Goal: Communication & Community: Ask a question

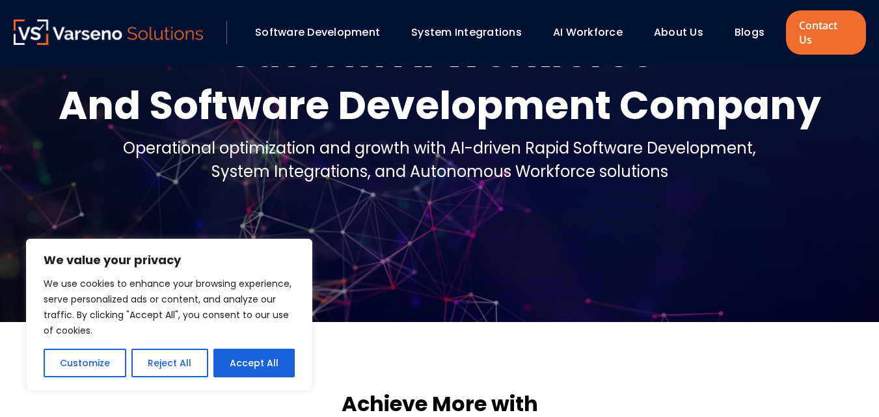
scroll to position [130, 0]
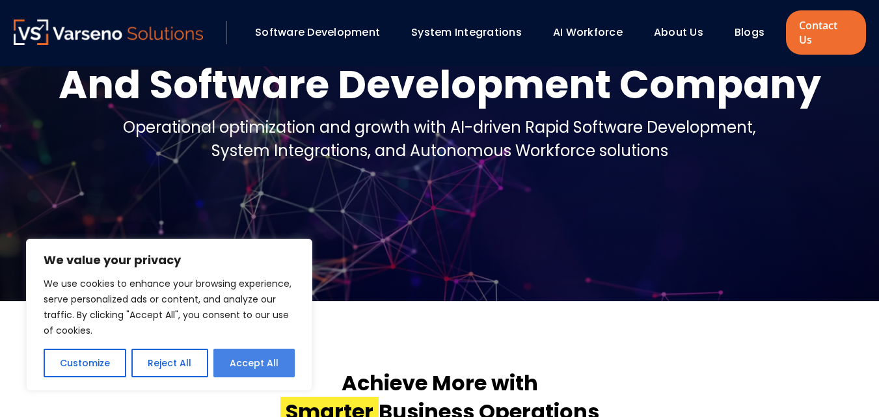
click at [252, 368] on button "Accept All" at bounding box center [253, 363] width 81 height 29
checkbox input "true"
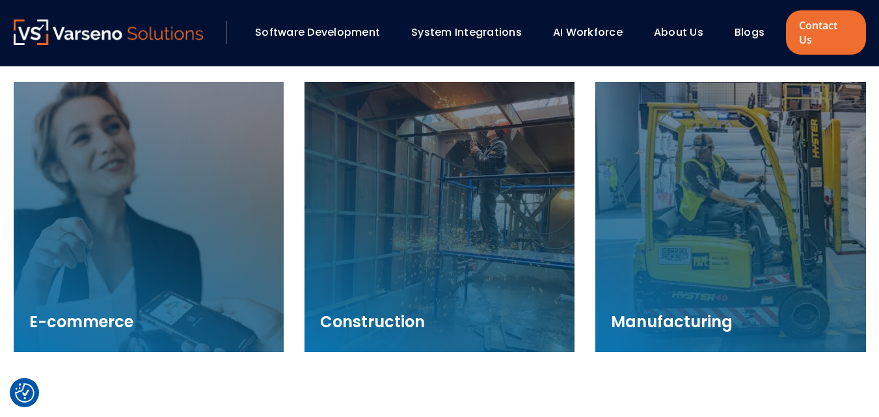
scroll to position [2017, 0]
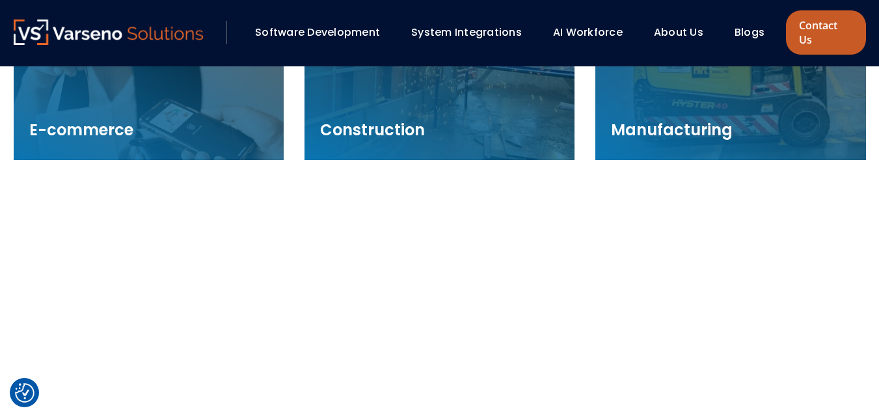
click at [818, 26] on link "Contact Us" at bounding box center [825, 32] width 79 height 44
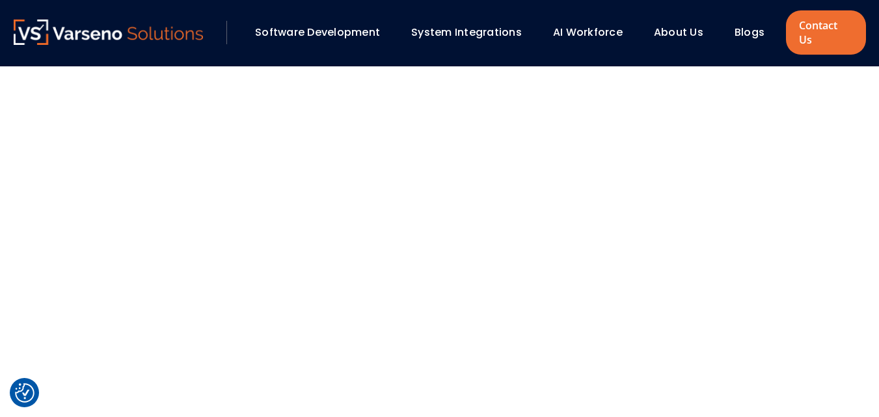
scroll to position [2423, 0]
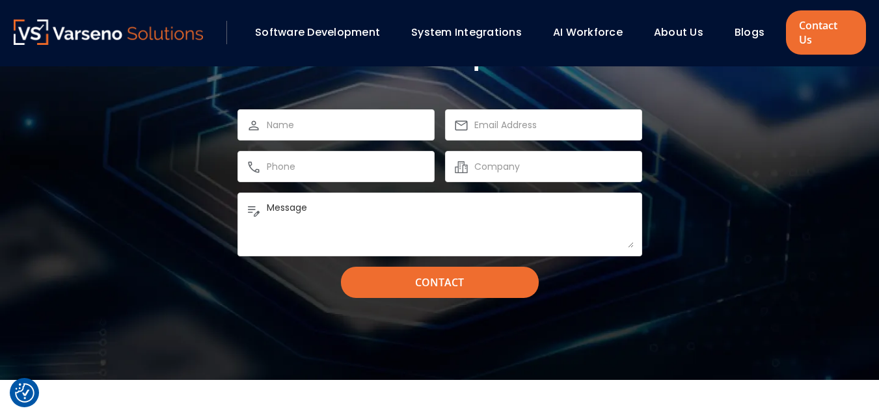
scroll to position [1171, 0]
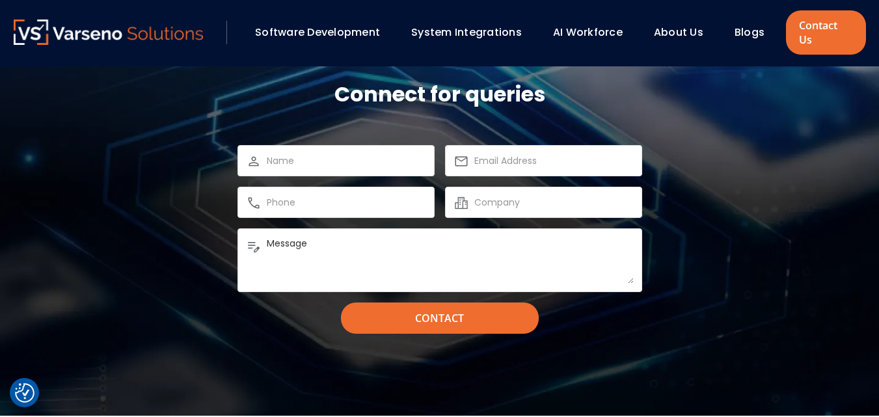
click at [295, 153] on input "text" at bounding box center [346, 161] width 159 height 16
type input "[PERSON_NAME]"
type input "[EMAIL_ADDRESS][DOMAIN_NAME]"
type input "9958215214"
click at [498, 195] on input "text" at bounding box center [553, 203] width 159 height 16
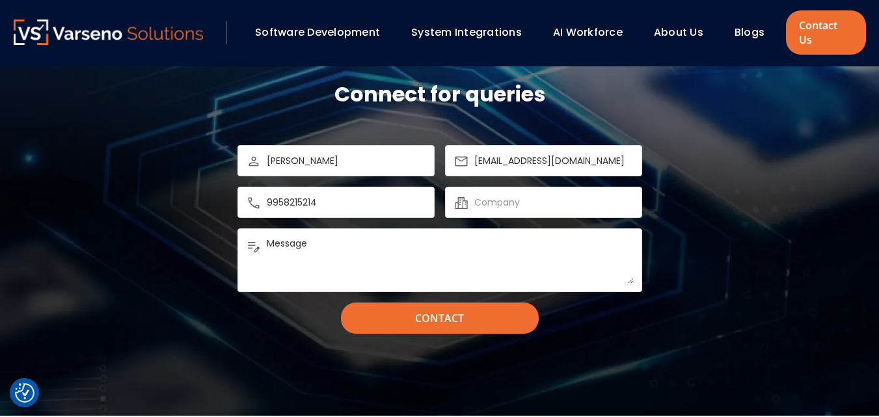
paste input "sandatasystem"
click at [513, 195] on input "sandatasystem" at bounding box center [553, 203] width 159 height 16
drag, startPoint x: 479, startPoint y: 185, endPoint x: 490, endPoint y: 195, distance: 14.7
click at [472, 187] on div "sandata system" at bounding box center [543, 202] width 197 height 31
click at [516, 195] on input "Sandata system" at bounding box center [553, 203] width 159 height 16
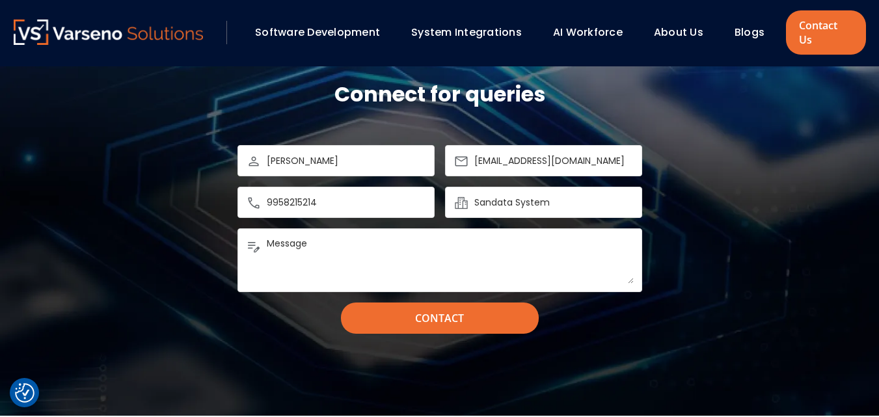
click at [550, 195] on input "Sandata System" at bounding box center [553, 203] width 159 height 16
type input "Sandata System"
click at [306, 237] on textarea "Message" at bounding box center [450, 260] width 367 height 47
paste textarea "sandatasystem"
drag, startPoint x: 317, startPoint y: 224, endPoint x: 271, endPoint y: 229, distance: 46.5
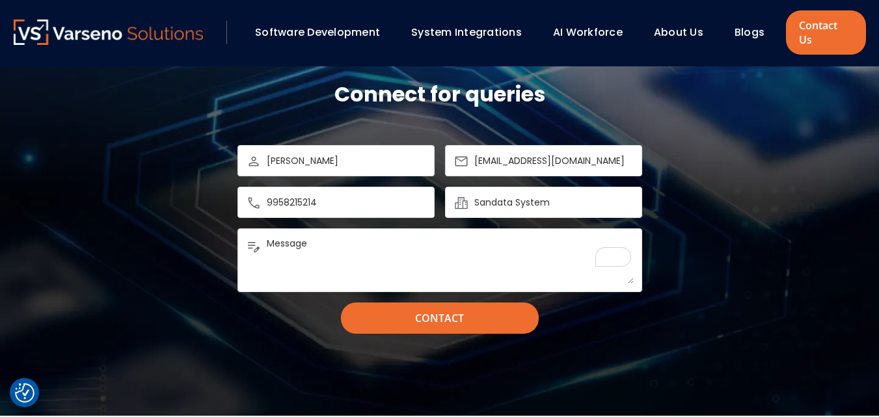
click at [271, 237] on textarea "Message" at bounding box center [450, 260] width 367 height 47
type textarea "M"
paste textarea "Dear HR Team, I hope you are doing well. I am writing to express my interest in…"
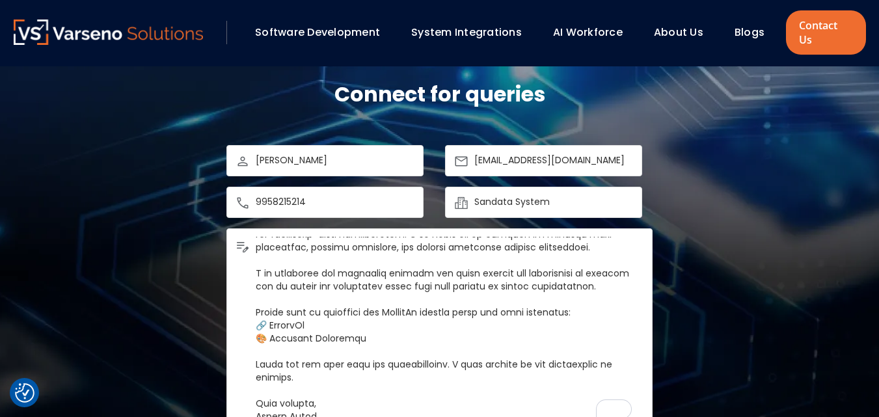
scroll to position [243, 0]
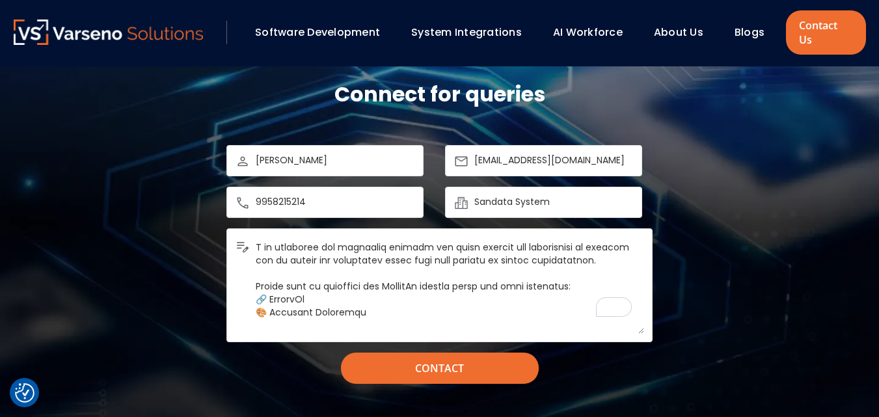
drag, startPoint x: 625, startPoint y: 267, endPoint x: 647, endPoint y: 317, distance: 54.5
click at [647, 317] on div "Message" at bounding box center [439, 285] width 426 height 114
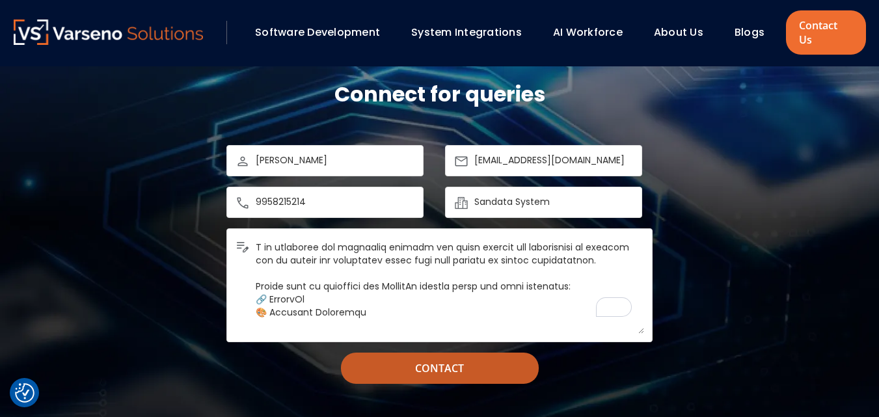
type textarea "Dear HR Team, I hope you are doing well. I am writing to express my interest in…"
click at [460, 360] on input "Contact" at bounding box center [440, 368] width 198 height 31
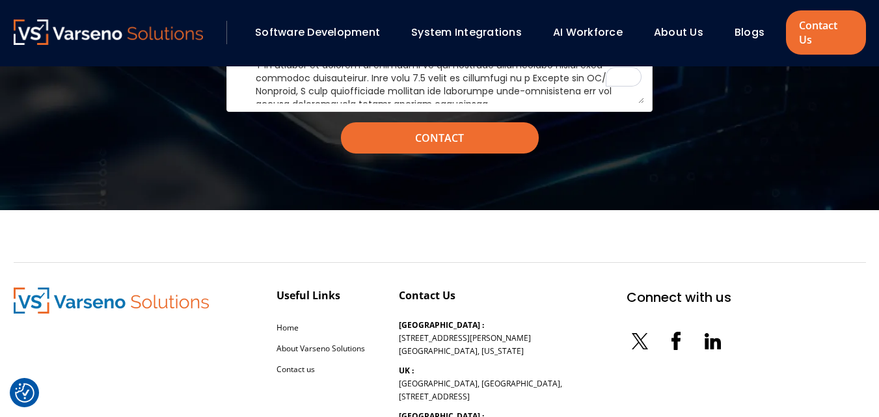
scroll to position [1511, 0]
